Goal: Transaction & Acquisition: Subscribe to service/newsletter

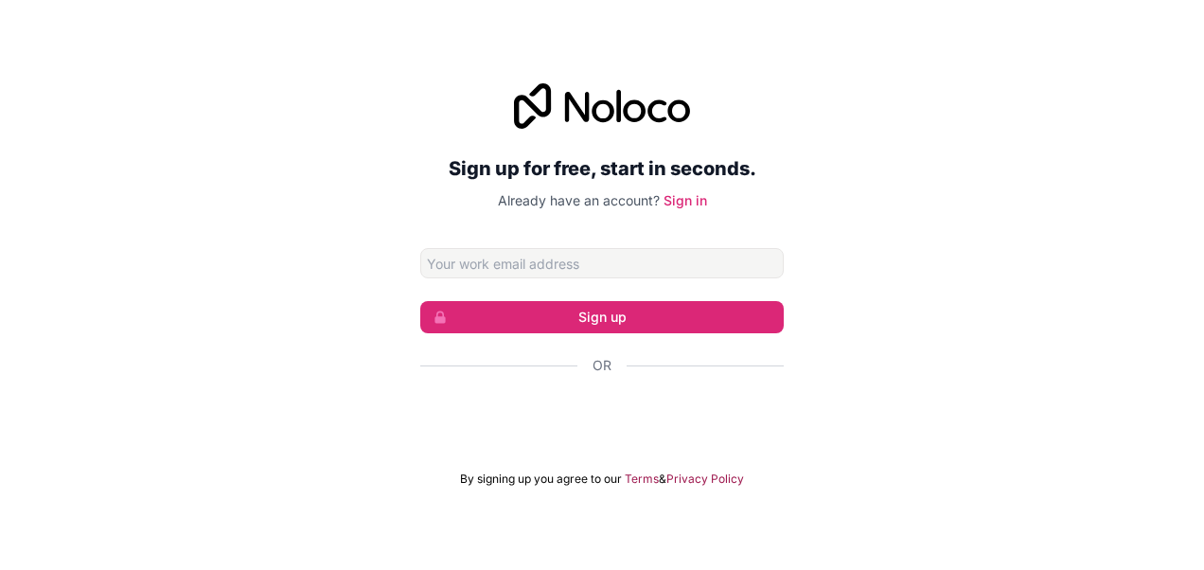
click at [590, 254] on input "Email address" at bounding box center [602, 263] width 364 height 30
type input "[EMAIL_ADDRESS][DOMAIN_NAME]"
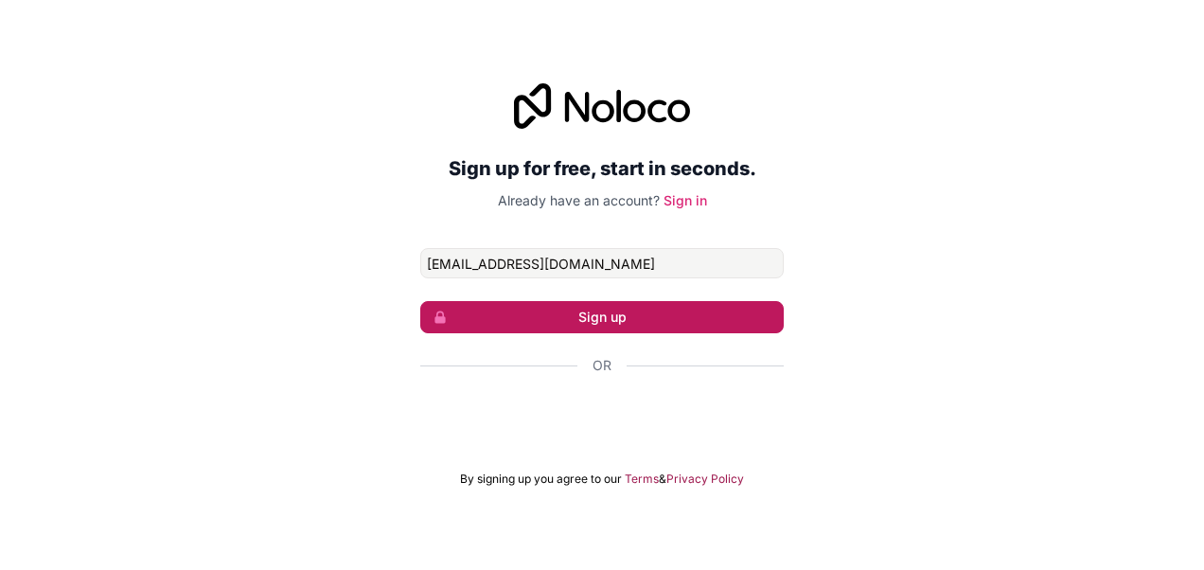
click at [579, 321] on button "Sign up" at bounding box center [602, 317] width 364 height 32
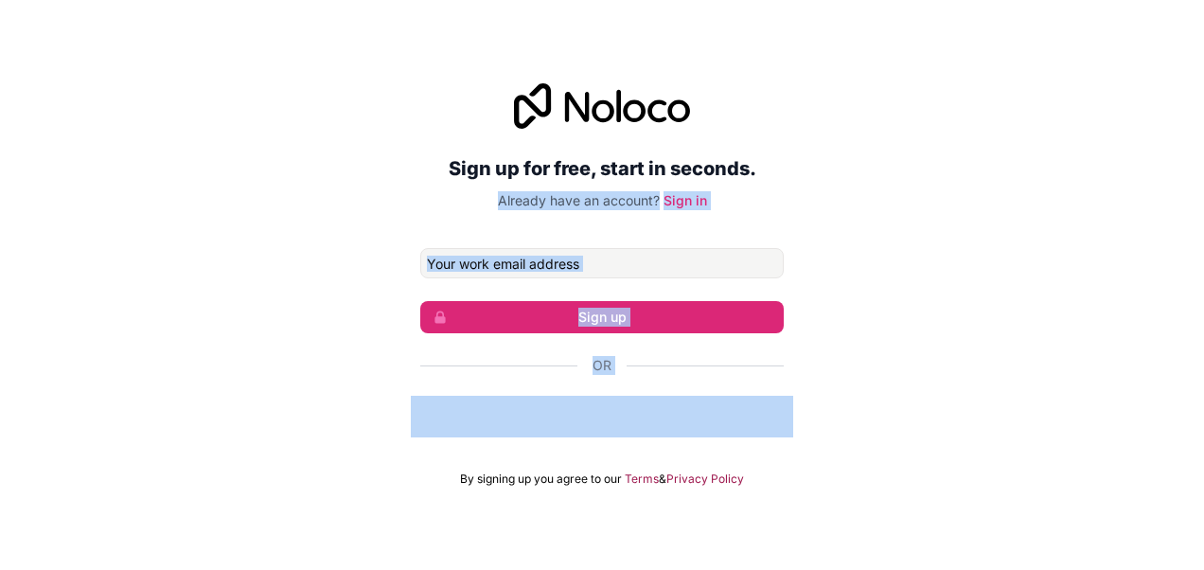
drag, startPoint x: 1040, startPoint y: 420, endPoint x: 1060, endPoint y: 167, distance: 254.6
click at [1060, 167] on div "Sign up for free, start in seconds. Already have an account? Sign in Sign up Or…" at bounding box center [602, 285] width 1204 height 456
click at [1021, 297] on div "Sign up for free, start in seconds. Already have an account? Sign in Sign up Or…" at bounding box center [602, 285] width 1204 height 456
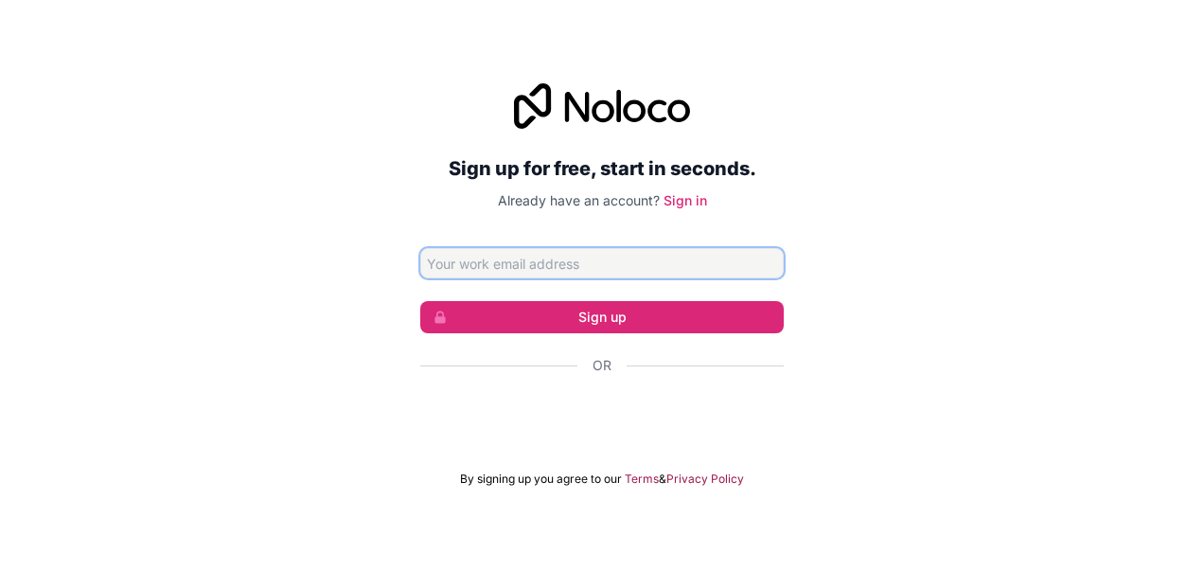
click at [631, 265] on input "Email address" at bounding box center [602, 263] width 364 height 30
type input "[EMAIL_ADDRESS][DOMAIN_NAME]"
